Goal: Task Accomplishment & Management: Manage account settings

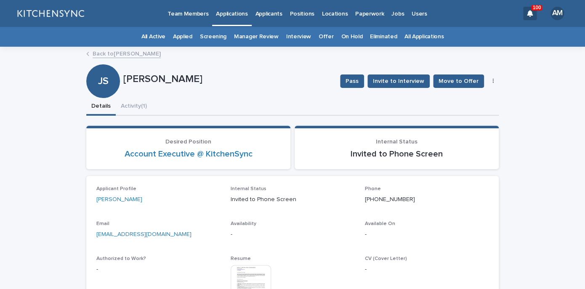
scroll to position [15, 0]
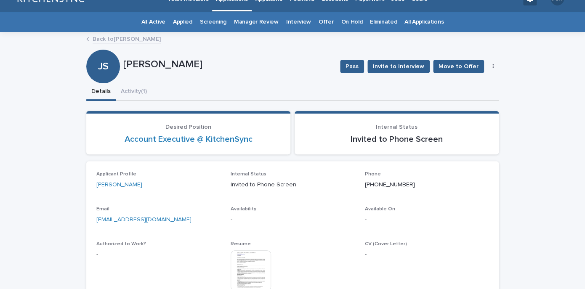
click at [427, 22] on link "All Applications" at bounding box center [424, 22] width 39 height 20
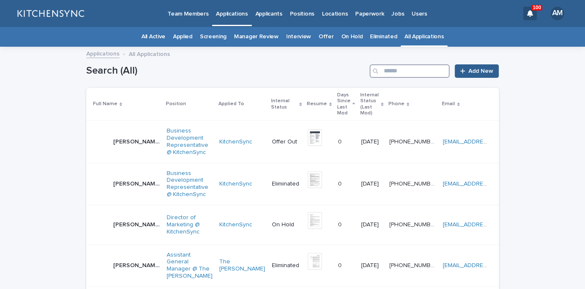
click at [428, 72] on input "Search" at bounding box center [410, 70] width 80 height 13
type input "*"
type input "****"
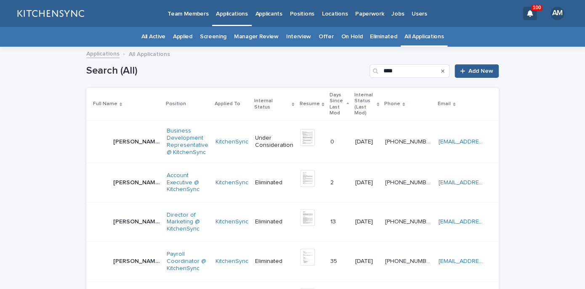
click at [131, 137] on p "[PERSON_NAME]" at bounding box center [137, 141] width 48 height 9
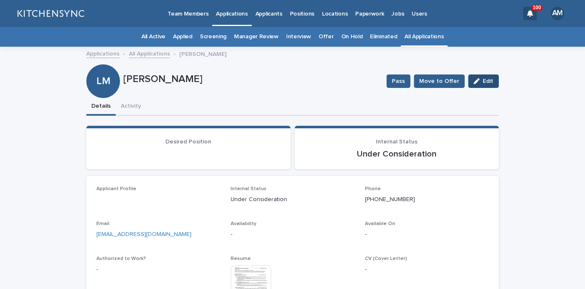
click at [488, 85] on button "Edit" at bounding box center [483, 81] width 31 height 13
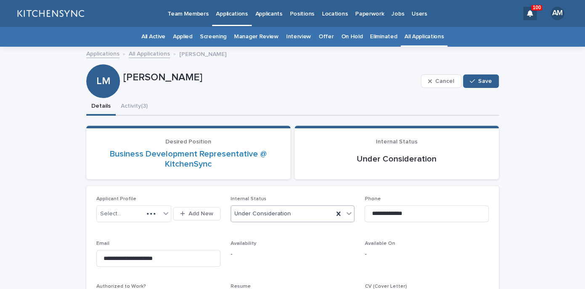
click at [312, 208] on div "Under Consideration" at bounding box center [282, 214] width 103 height 14
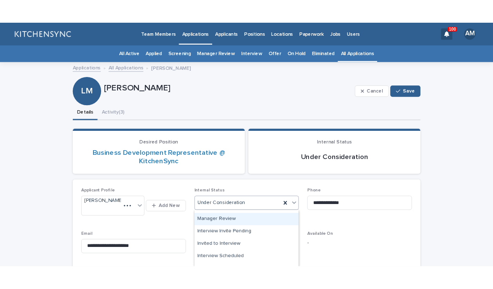
scroll to position [96, 0]
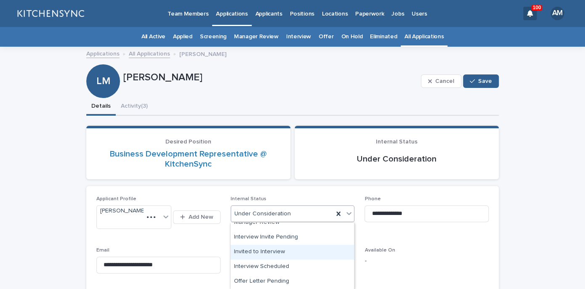
click at [302, 252] on div "Invited to Interview" at bounding box center [292, 252] width 123 height 15
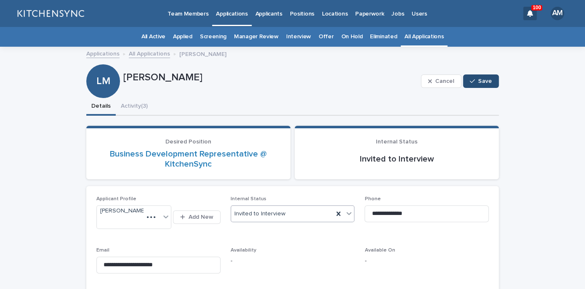
click at [482, 85] on button "Save" at bounding box center [481, 81] width 36 height 13
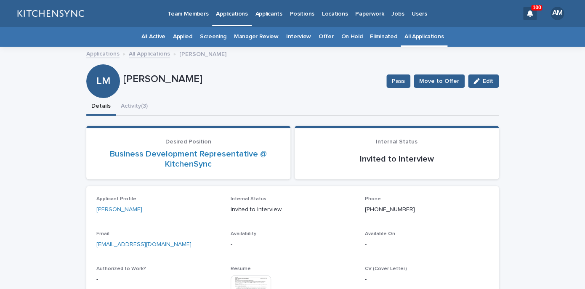
click at [138, 109] on button "Activity (3)" at bounding box center [134, 107] width 37 height 18
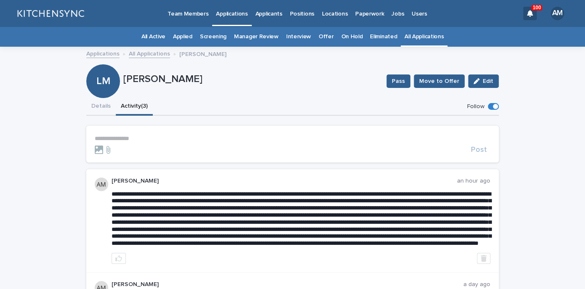
click at [131, 142] on p "**********" at bounding box center [293, 138] width 396 height 7
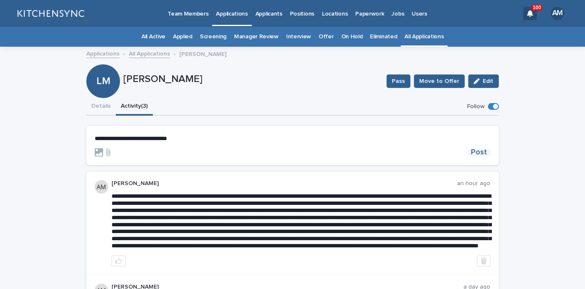
click at [483, 152] on span "Post" at bounding box center [479, 153] width 16 height 8
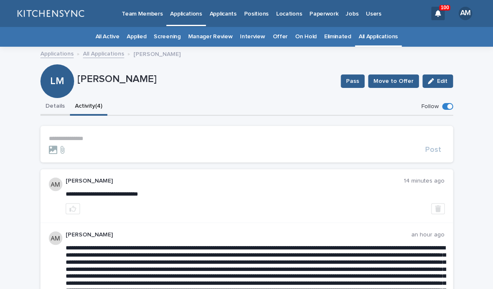
click at [60, 114] on button "Details" at bounding box center [54, 107] width 29 height 18
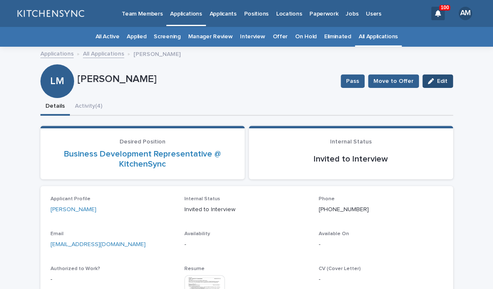
click at [443, 85] on button "Edit" at bounding box center [437, 81] width 31 height 13
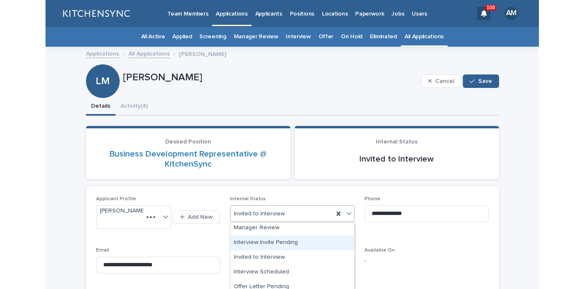
scroll to position [100, 0]
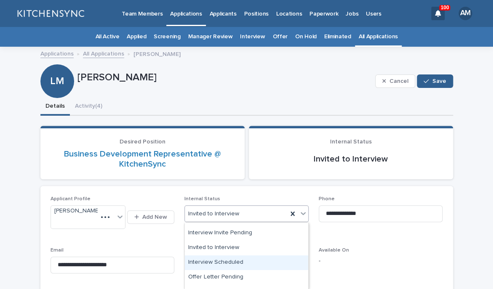
drag, startPoint x: 209, startPoint y: 214, endPoint x: 211, endPoint y: 269, distance: 54.8
click at [213, 267] on div "Interview Scheduled" at bounding box center [246, 263] width 123 height 15
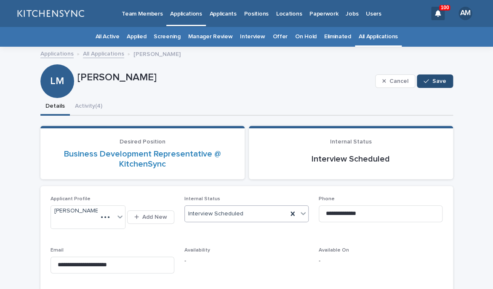
click at [438, 82] on span "Save" at bounding box center [440, 81] width 14 height 6
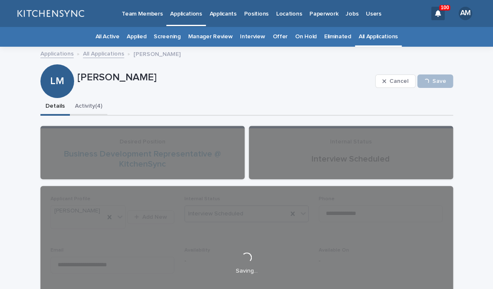
click at [93, 109] on button "Activity (4)" at bounding box center [88, 107] width 37 height 18
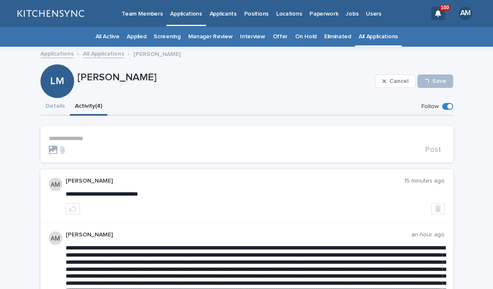
click at [86, 140] on p "**********" at bounding box center [247, 138] width 396 height 7
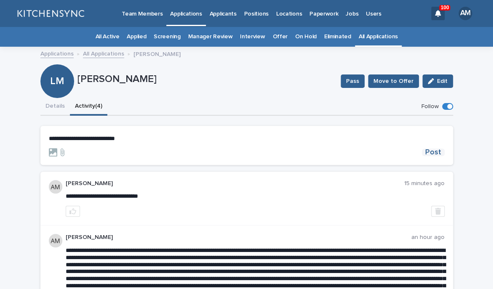
click at [438, 154] on span "Post" at bounding box center [433, 153] width 16 height 8
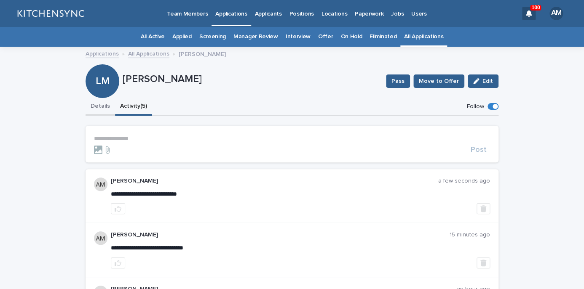
click at [104, 110] on button "Details" at bounding box center [99, 107] width 29 height 18
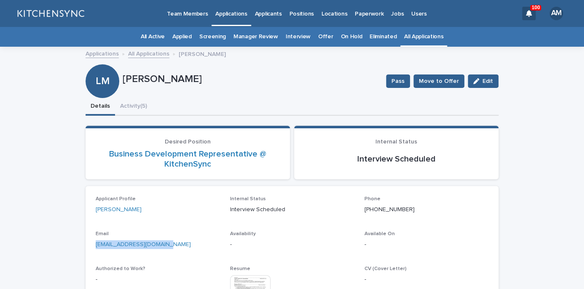
drag, startPoint x: 169, startPoint y: 248, endPoint x: 77, endPoint y: 248, distance: 92.7
click at [96, 248] on div "[EMAIL_ADDRESS][DOMAIN_NAME]" at bounding box center [158, 244] width 124 height 11
copy link "[EMAIL_ADDRESS][DOMAIN_NAME]"
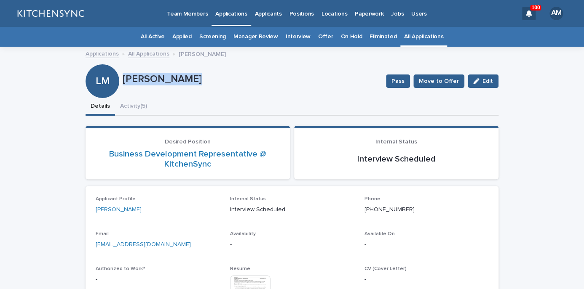
drag, startPoint x: 124, startPoint y: 80, endPoint x: 200, endPoint y: 82, distance: 76.3
click at [200, 82] on p "[PERSON_NAME]" at bounding box center [251, 79] width 256 height 12
copy p "[PERSON_NAME]"
click at [413, 37] on link "All Applications" at bounding box center [423, 37] width 39 height 20
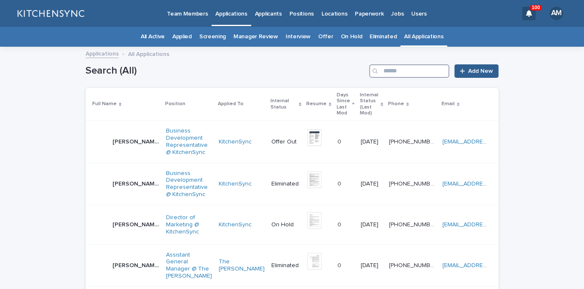
click at [406, 77] on input "Search" at bounding box center [409, 70] width 80 height 13
type input "*****"
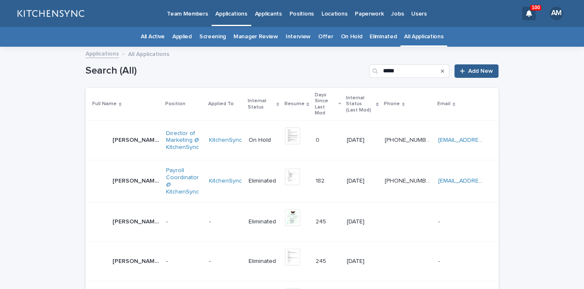
click at [126, 135] on p "[PERSON_NAME]" at bounding box center [136, 139] width 48 height 9
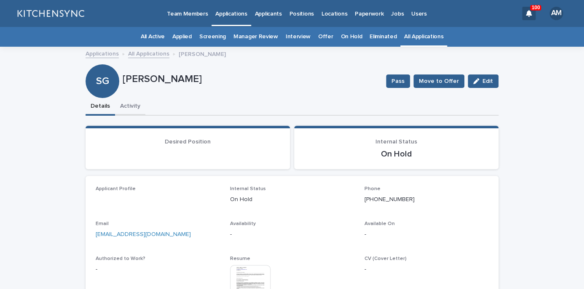
click at [136, 107] on button "Activity" at bounding box center [130, 107] width 30 height 18
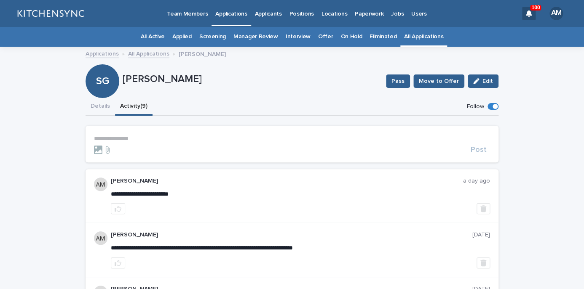
click at [412, 40] on link "All Applications" at bounding box center [423, 37] width 39 height 20
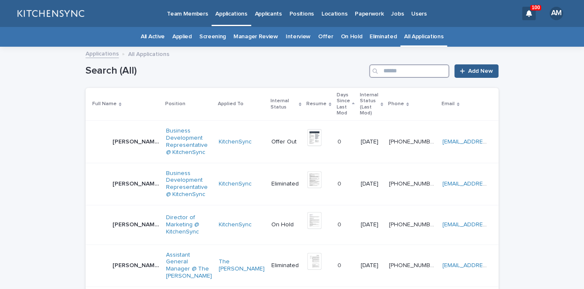
click at [405, 67] on input "Search" at bounding box center [409, 70] width 80 height 13
type input "*****"
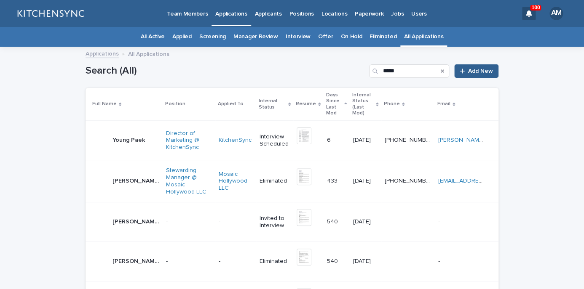
click at [125, 135] on p "Young Paek" at bounding box center [129, 139] width 34 height 9
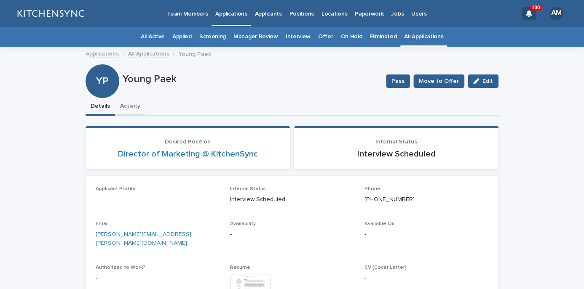
click at [127, 105] on button "Activity" at bounding box center [130, 107] width 30 height 18
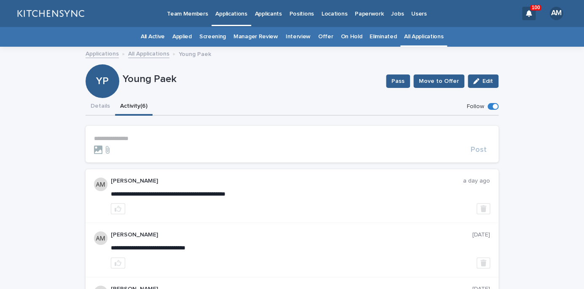
click at [406, 37] on link "All Applications" at bounding box center [423, 37] width 39 height 20
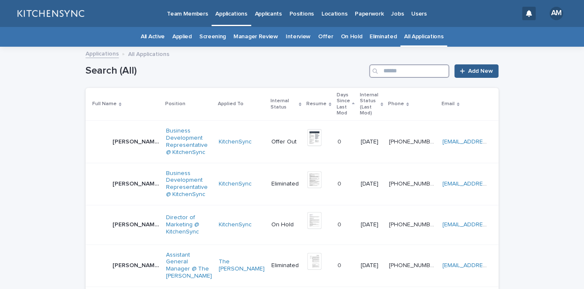
click at [406, 77] on input "Search" at bounding box center [409, 70] width 80 height 13
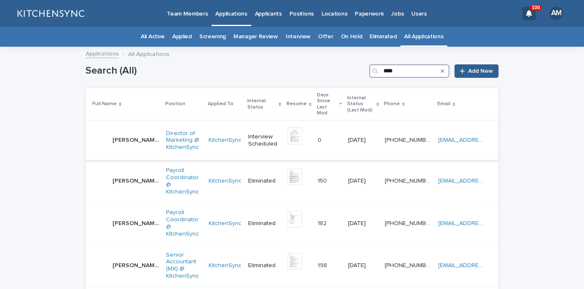
type input "****"
click at [130, 134] on div "[PERSON_NAME] [PERSON_NAME]" at bounding box center [135, 141] width 47 height 14
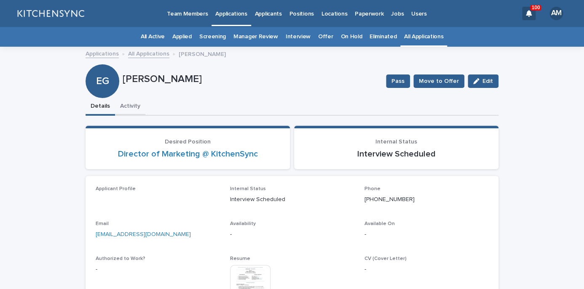
click at [133, 113] on button "Activity" at bounding box center [130, 107] width 30 height 18
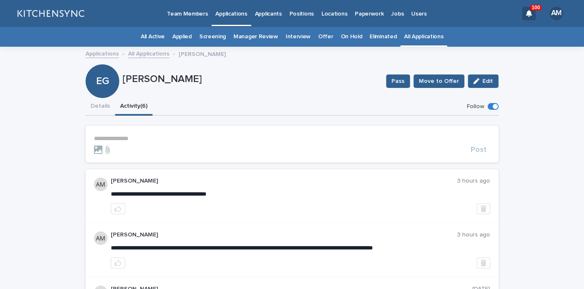
click at [427, 40] on link "All Applications" at bounding box center [423, 37] width 39 height 20
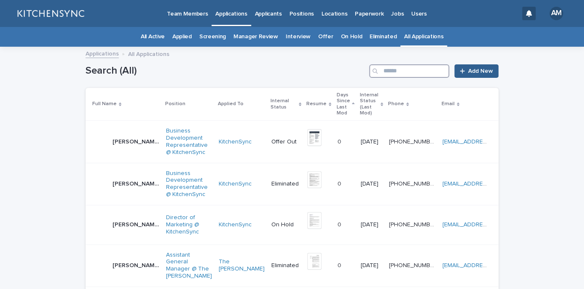
click at [417, 72] on input "Search" at bounding box center [409, 70] width 80 height 13
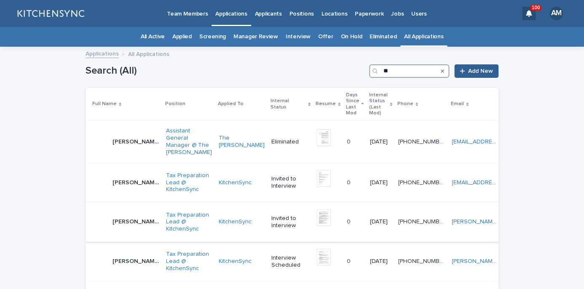
scroll to position [99, 0]
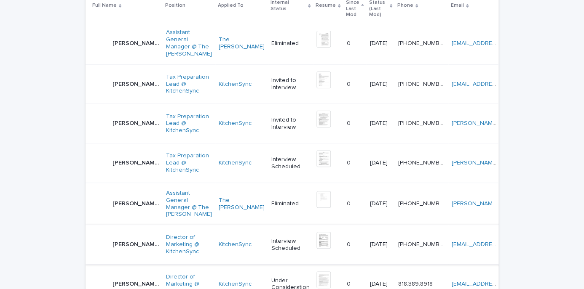
type input "**"
click at [130, 248] on p "[PERSON_NAME]" at bounding box center [136, 244] width 48 height 9
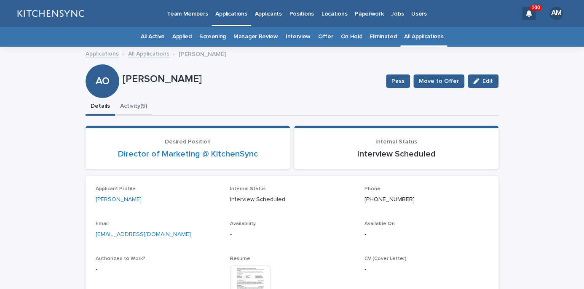
click at [132, 111] on button "Activity (5)" at bounding box center [133, 107] width 37 height 18
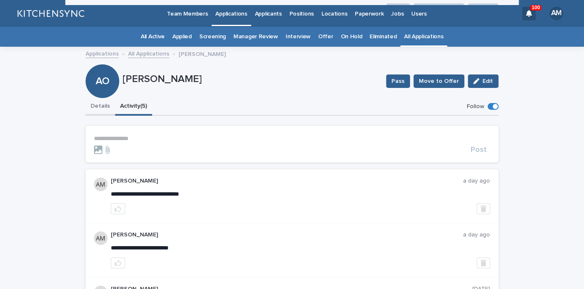
click at [104, 110] on button "Details" at bounding box center [99, 107] width 29 height 18
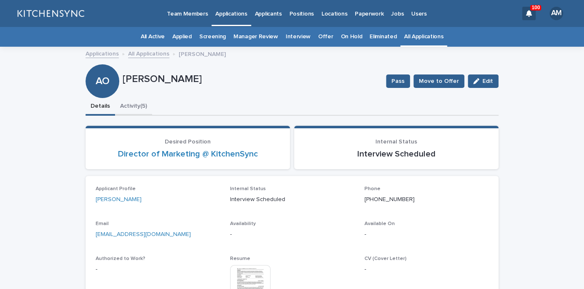
click at [132, 106] on button "Activity (5)" at bounding box center [133, 107] width 37 height 18
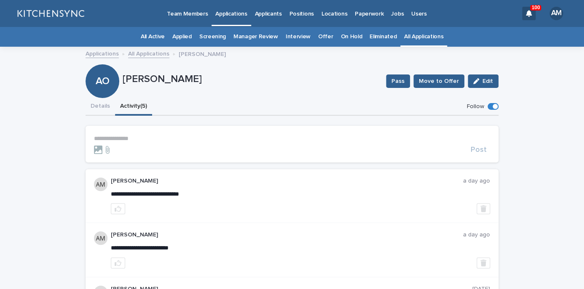
click at [418, 32] on link "All Applications" at bounding box center [423, 37] width 39 height 20
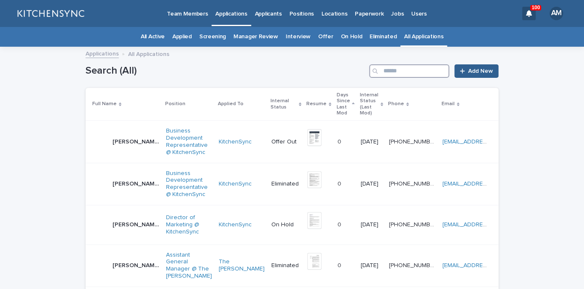
click at [412, 71] on input "Search" at bounding box center [409, 70] width 80 height 13
type input "*********"
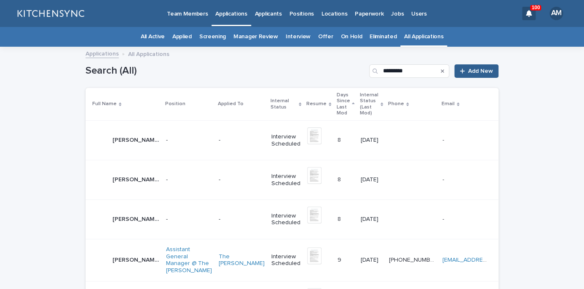
click at [125, 255] on p "[PERSON_NAME]" at bounding box center [136, 259] width 48 height 9
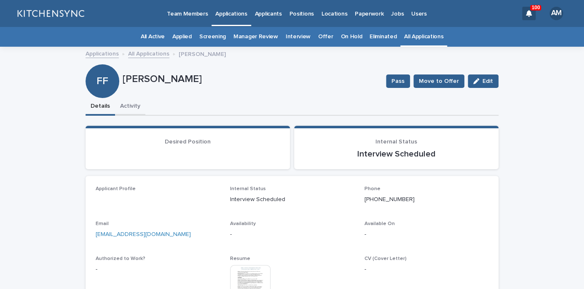
click at [134, 107] on button "Activity" at bounding box center [130, 107] width 30 height 18
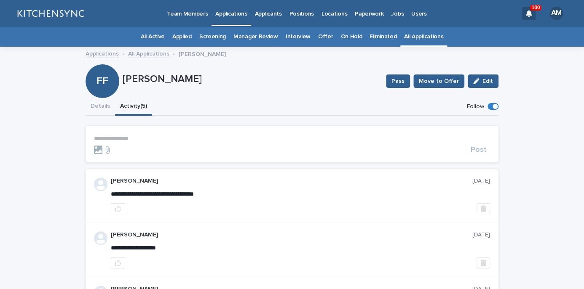
click at [132, 140] on p "**********" at bounding box center [292, 138] width 396 height 7
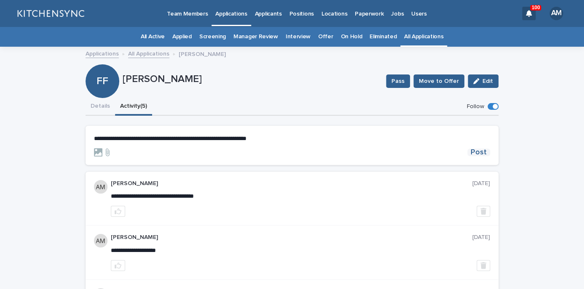
click at [475, 152] on span "Post" at bounding box center [478, 153] width 16 height 8
click at [97, 109] on button "Details" at bounding box center [99, 107] width 29 height 18
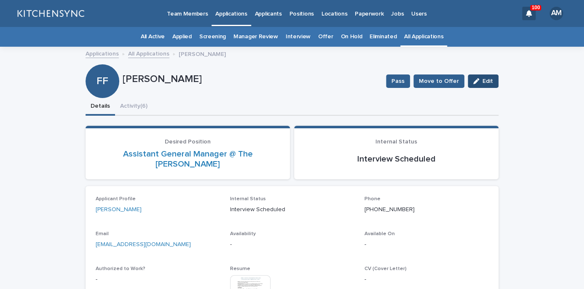
click at [497, 76] on button "Edit" at bounding box center [482, 81] width 31 height 13
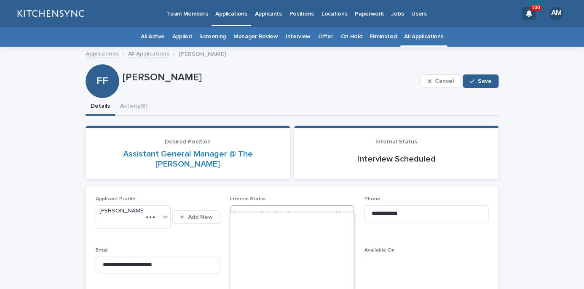
click at [287, 207] on div "Interview Scheduled" at bounding box center [281, 214] width 103 height 14
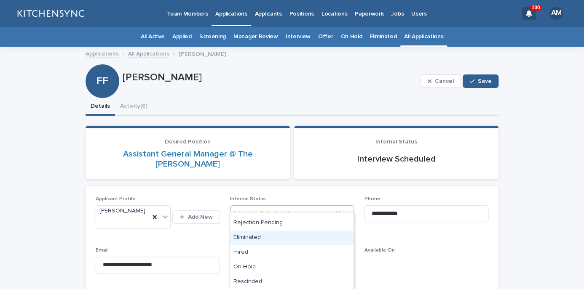
click at [290, 240] on div "Eliminated" at bounding box center [291, 238] width 123 height 15
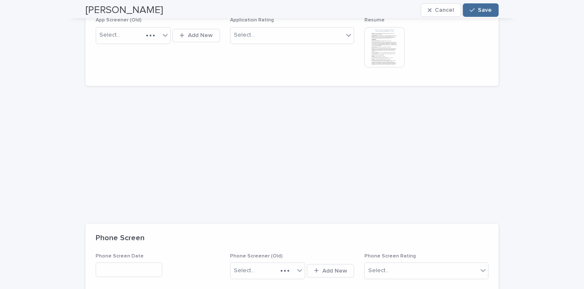
scroll to position [359, 0]
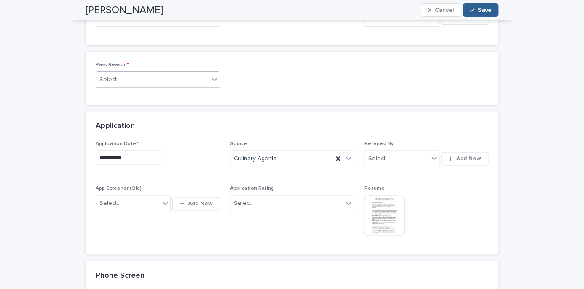
click at [196, 73] on div "Select..." at bounding box center [152, 80] width 113 height 14
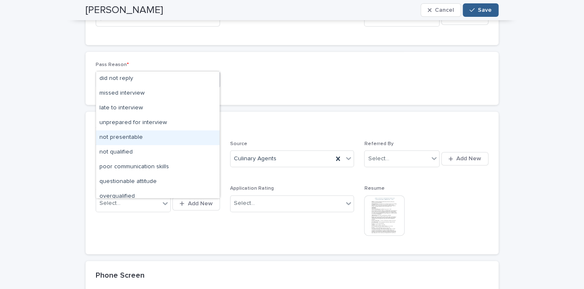
scroll to position [65, 0]
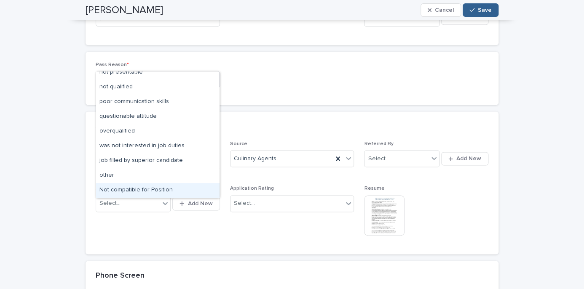
click at [174, 184] on div "Not compatible for Position" at bounding box center [157, 190] width 123 height 15
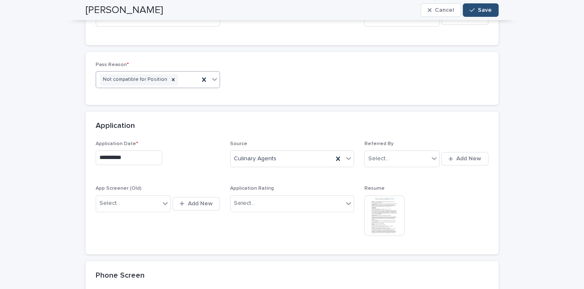
click at [479, 14] on button "Save" at bounding box center [480, 9] width 36 height 13
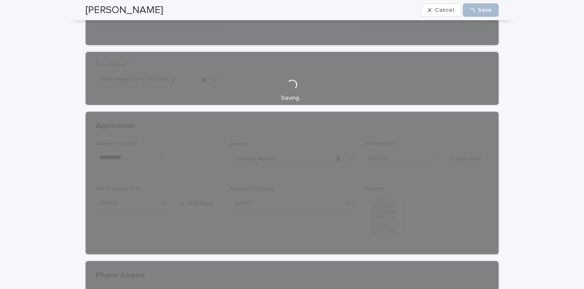
scroll to position [0, 0]
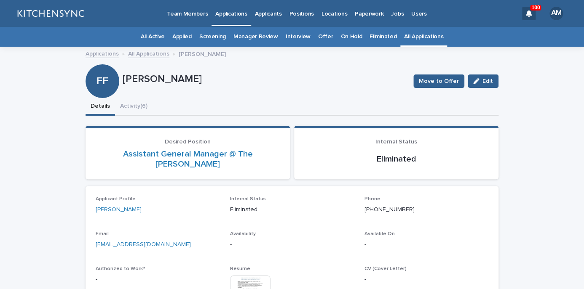
click at [419, 42] on link "All Applications" at bounding box center [423, 37] width 39 height 20
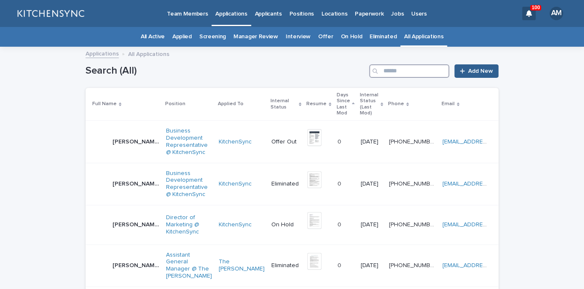
click at [410, 72] on input "Search" at bounding box center [409, 70] width 80 height 13
type input "****"
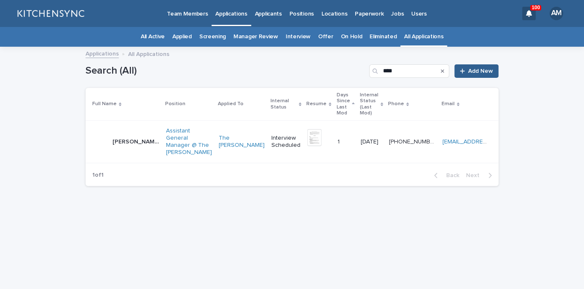
click at [117, 139] on td "Haci [PERSON_NAME] Haci [PERSON_NAME]" at bounding box center [123, 142] width 77 height 42
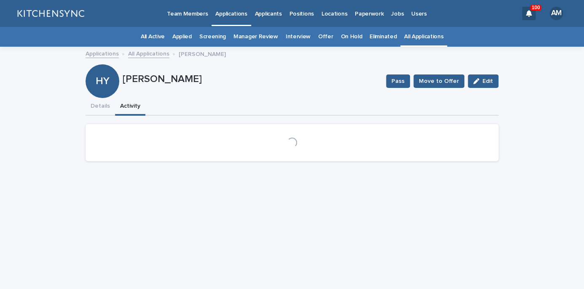
click at [131, 109] on button "Activity" at bounding box center [130, 107] width 30 height 18
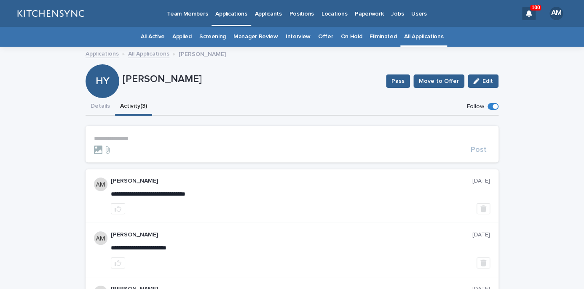
click at [126, 139] on p "**********" at bounding box center [292, 138] width 396 height 7
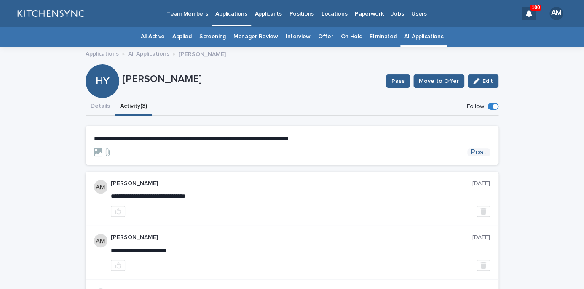
click at [479, 156] on span "Post" at bounding box center [478, 153] width 16 height 8
click at [100, 109] on button "Details" at bounding box center [99, 107] width 29 height 18
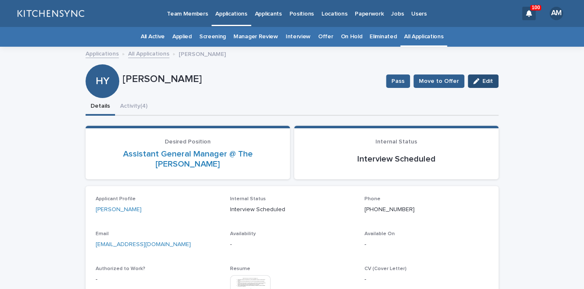
click at [483, 85] on button "Edit" at bounding box center [482, 81] width 31 height 13
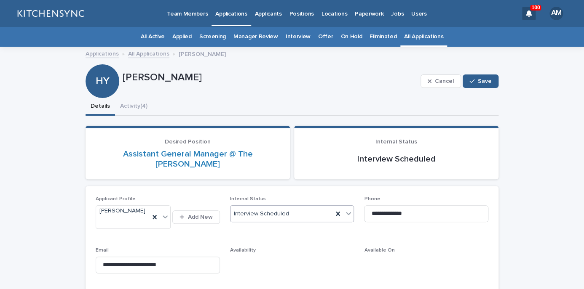
click at [313, 207] on div "Interview Scheduled" at bounding box center [281, 214] width 103 height 14
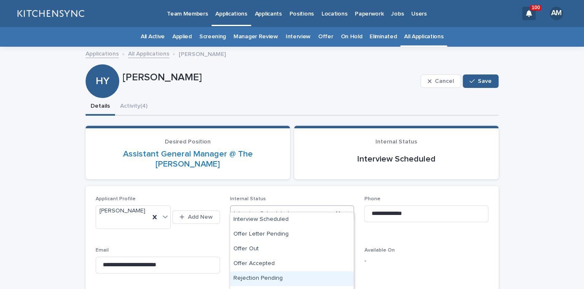
scroll to position [188, 0]
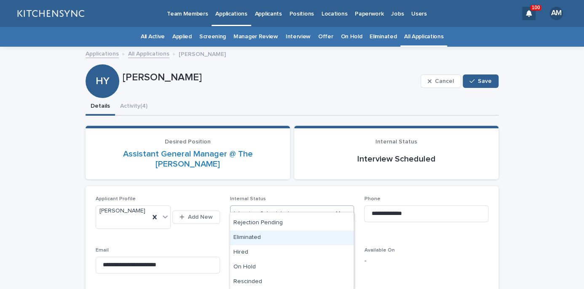
click at [306, 241] on div "Eliminated" at bounding box center [291, 238] width 123 height 15
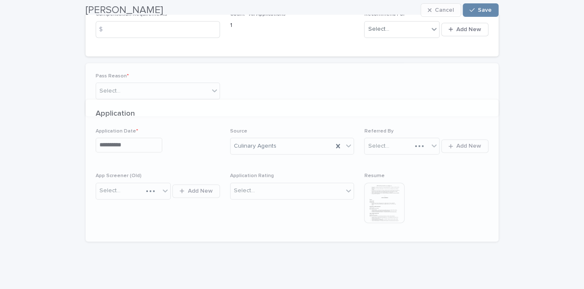
scroll to position [301, 0]
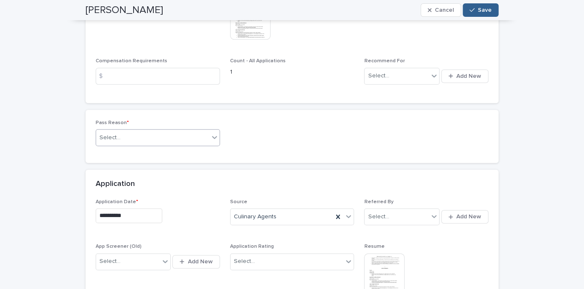
click at [200, 131] on div "Select..." at bounding box center [152, 138] width 113 height 14
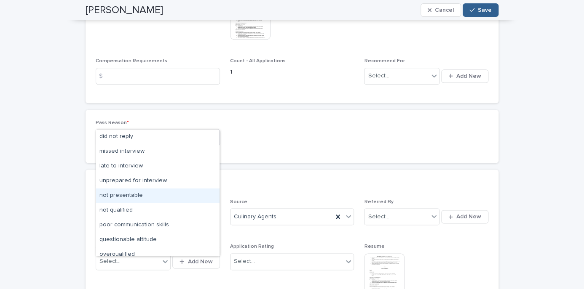
scroll to position [65, 0]
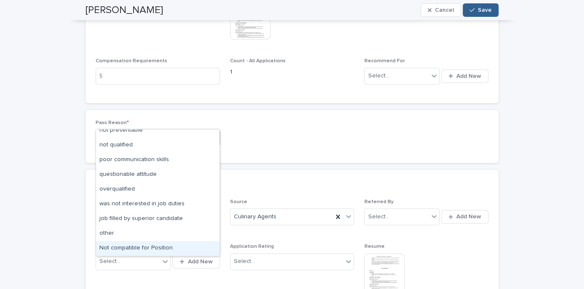
click at [174, 248] on div "Not compatible for Position" at bounding box center [157, 248] width 123 height 15
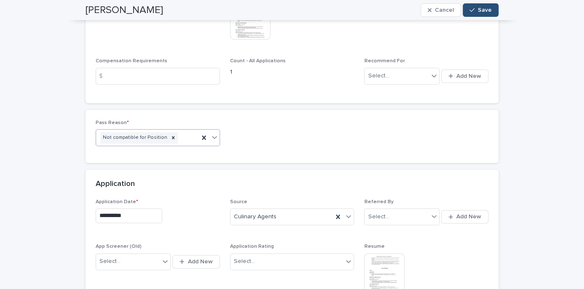
click at [478, 11] on div "button" at bounding box center [473, 10] width 8 height 6
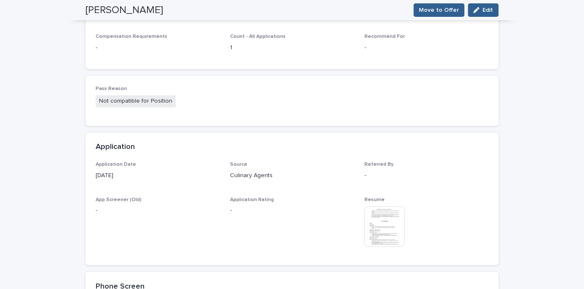
scroll to position [271, 0]
